Goal: Task Accomplishment & Management: Complete application form

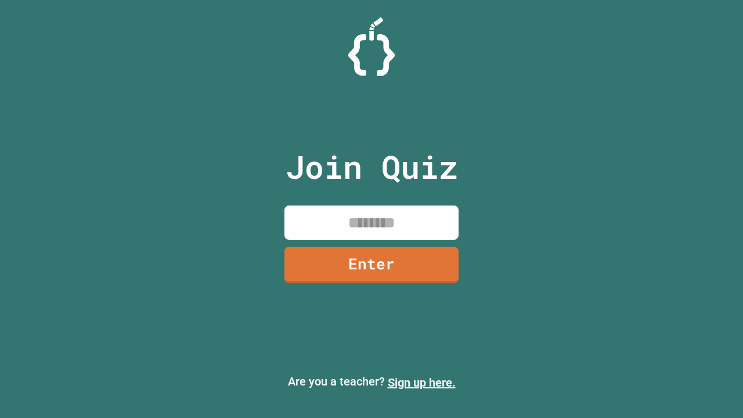
click at [421, 383] on link "Sign up here." at bounding box center [422, 383] width 68 height 14
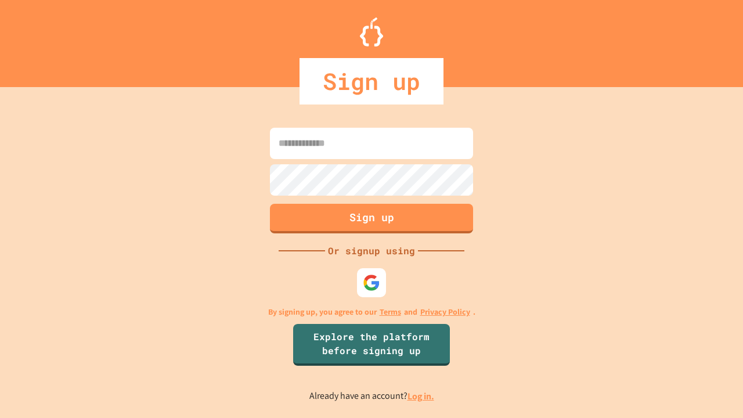
click at [421, 396] on link "Log in." at bounding box center [421, 396] width 27 height 12
